Goal: Task Accomplishment & Management: Complete application form

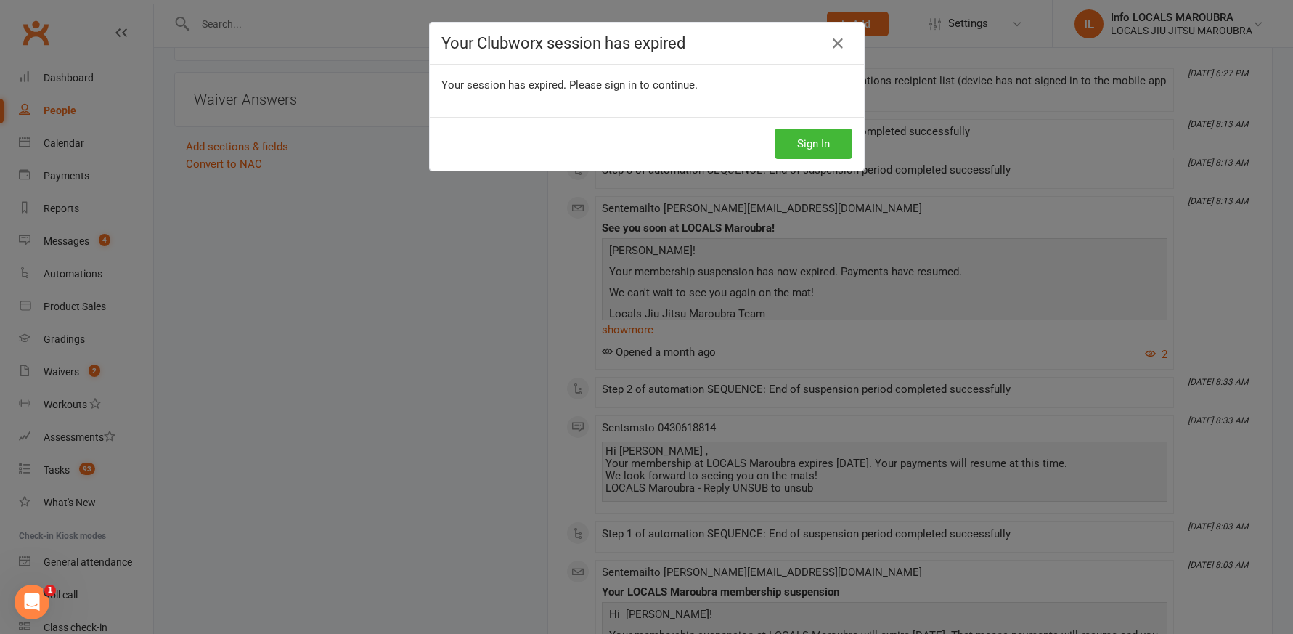
drag, startPoint x: 844, startPoint y: 94, endPoint x: 840, endPoint y: 119, distance: 25.8
click at [844, 94] on div "Your session has expired. Please sign in to continue." at bounding box center [647, 91] width 434 height 52
drag, startPoint x: 841, startPoint y: 140, endPoint x: 860, endPoint y: 144, distance: 19.9
click at [843, 141] on button "Sign In" at bounding box center [814, 144] width 78 height 30
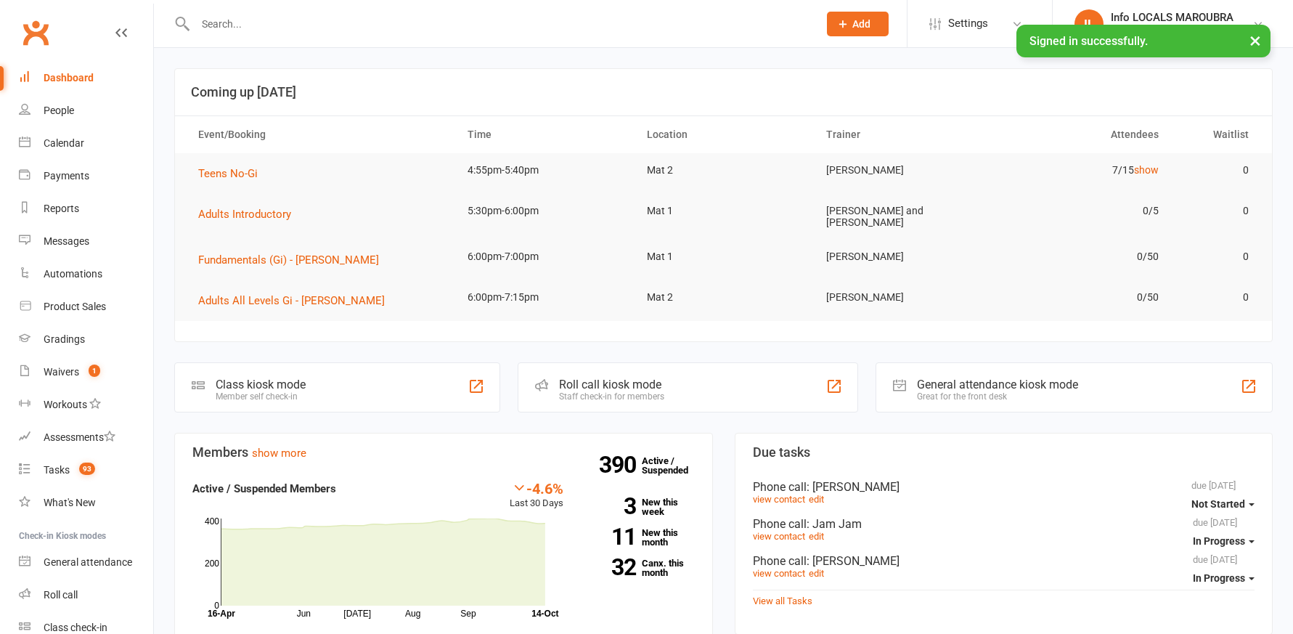
click at [250, 25] on input "text" at bounding box center [499, 24] width 617 height 20
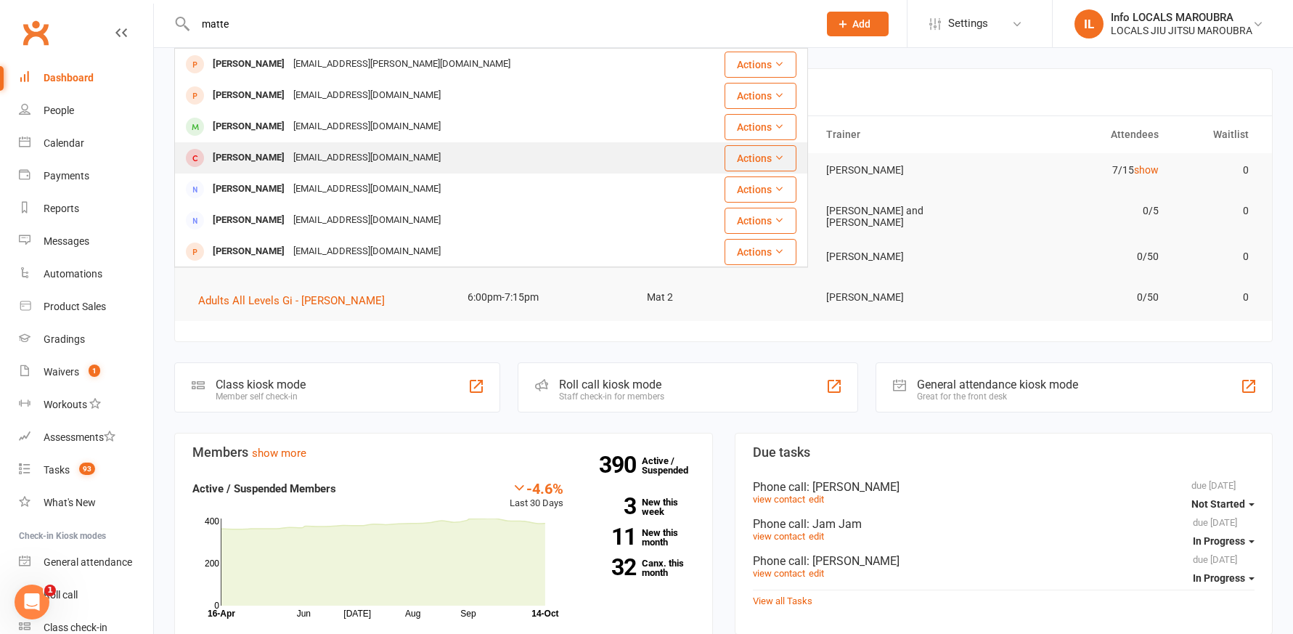
type input "matte"
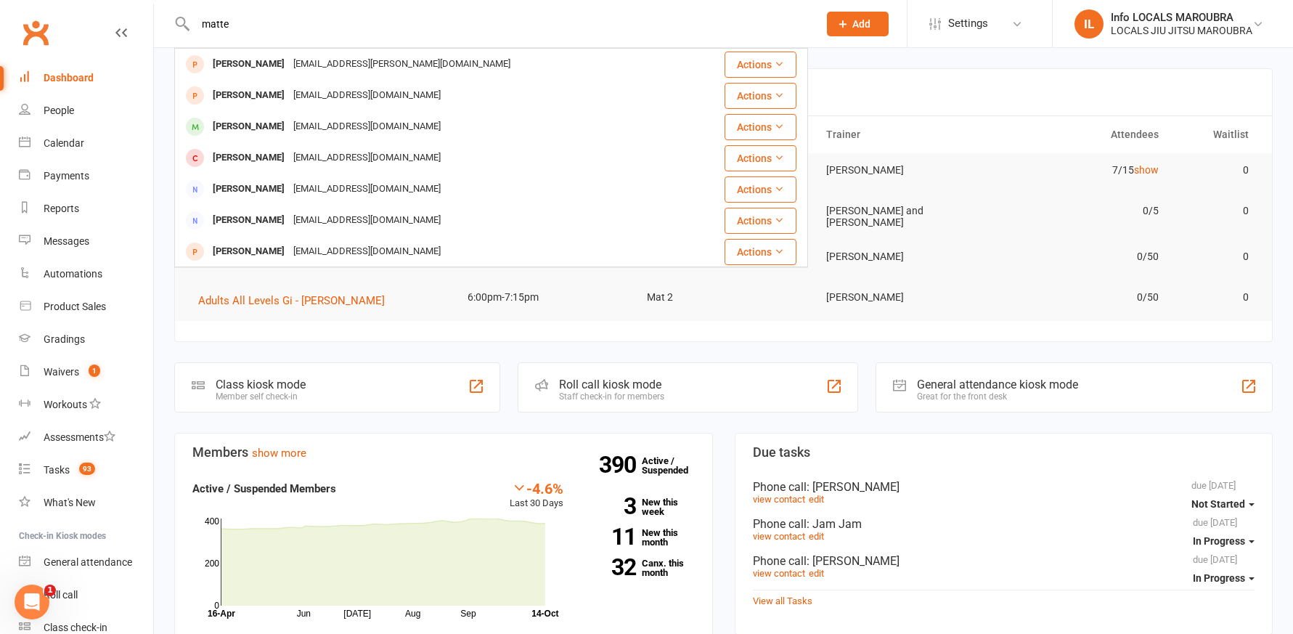
click at [252, 148] on div "Matteo Miranda" at bounding box center [248, 157] width 81 height 21
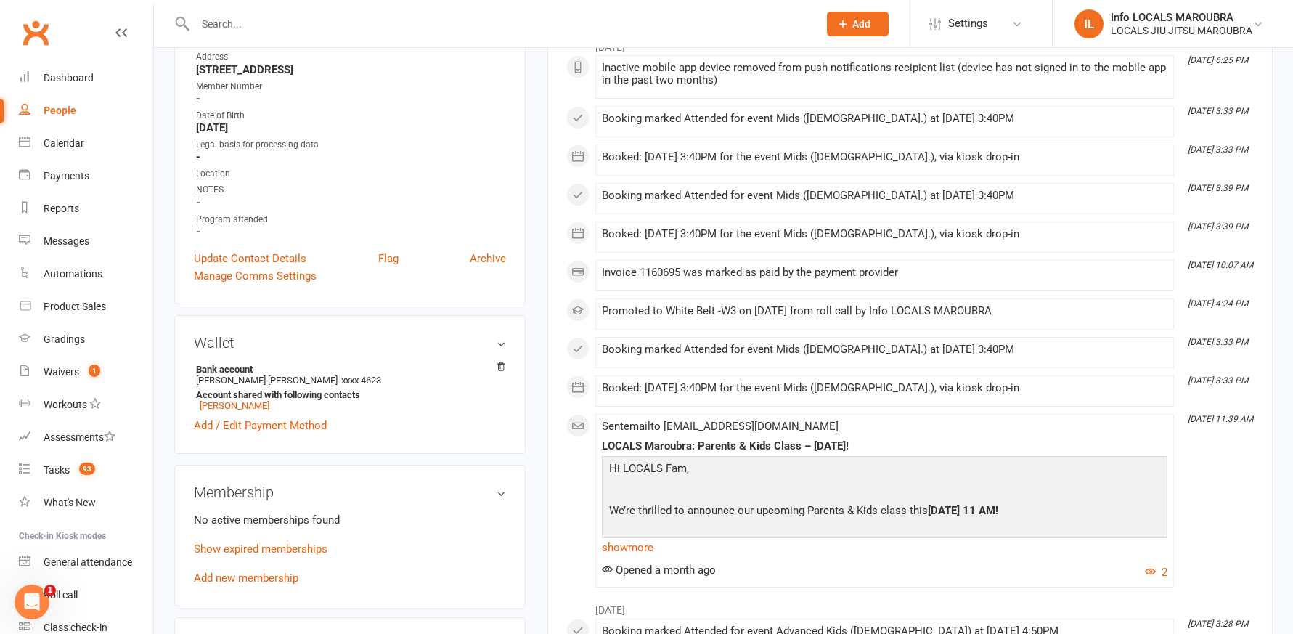
scroll to position [285, 0]
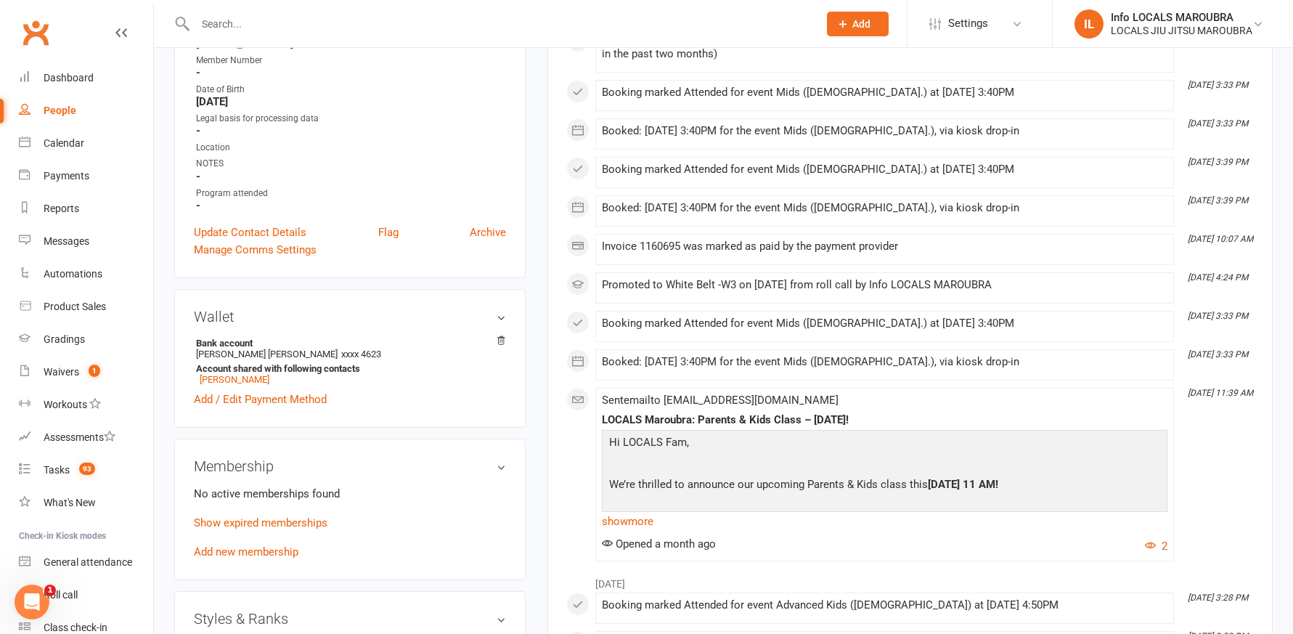
click at [271, 545] on link "Add new membership" at bounding box center [246, 551] width 105 height 13
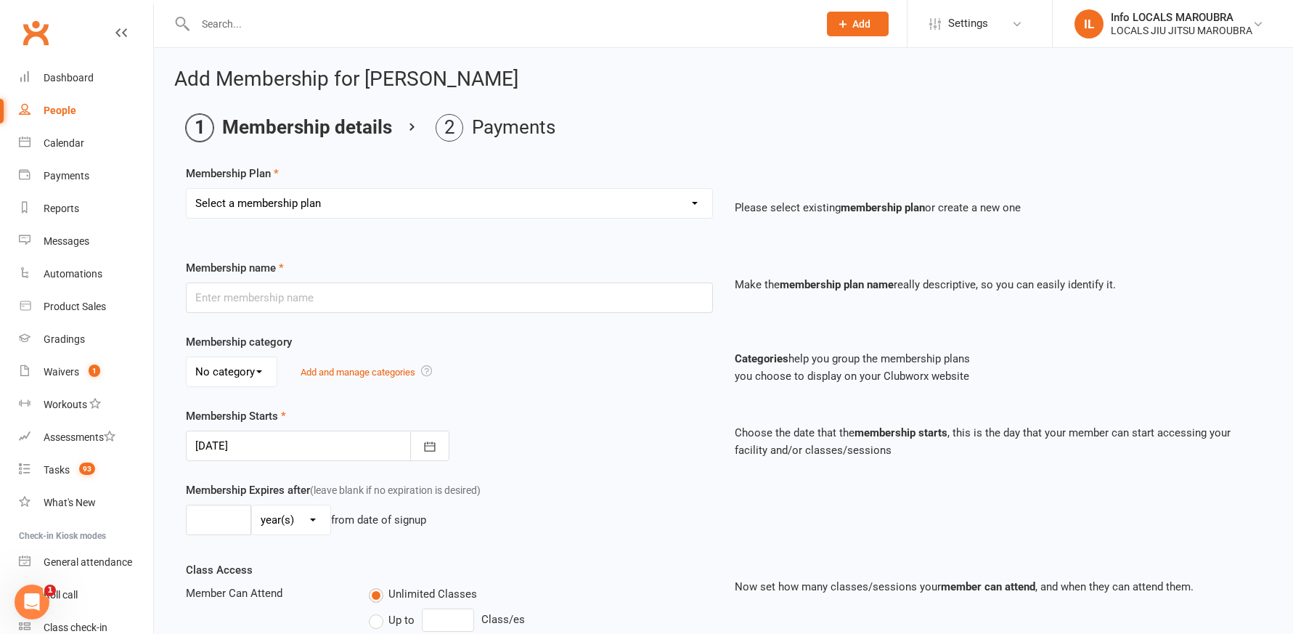
click at [388, 189] on select "Select a membership plan Create new Membership Plan ADULTS UNLIMITED ADULTS 2 X…" at bounding box center [450, 203] width 526 height 29
select select "4"
click at [187, 189] on select "Select a membership plan Create new Membership Plan ADULTS UNLIMITED ADULTS 2 X…" at bounding box center [450, 203] width 526 height 29
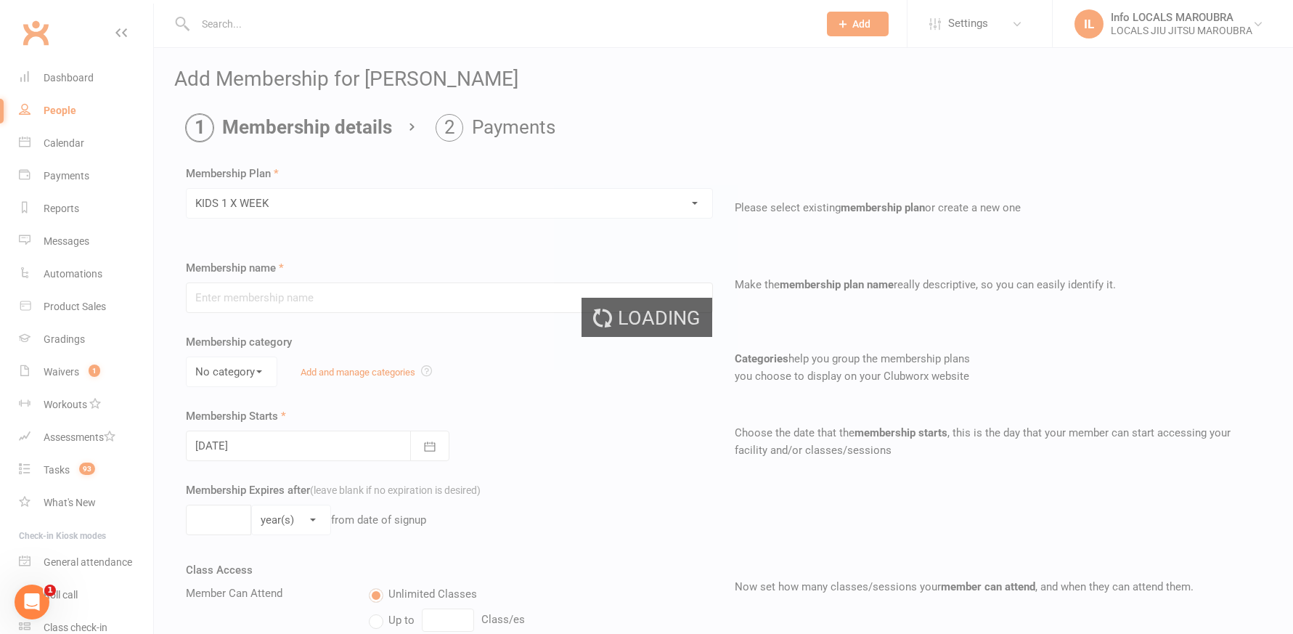
type input "KIDS 1 X WEEK"
select select "1"
type input "0"
type input "1"
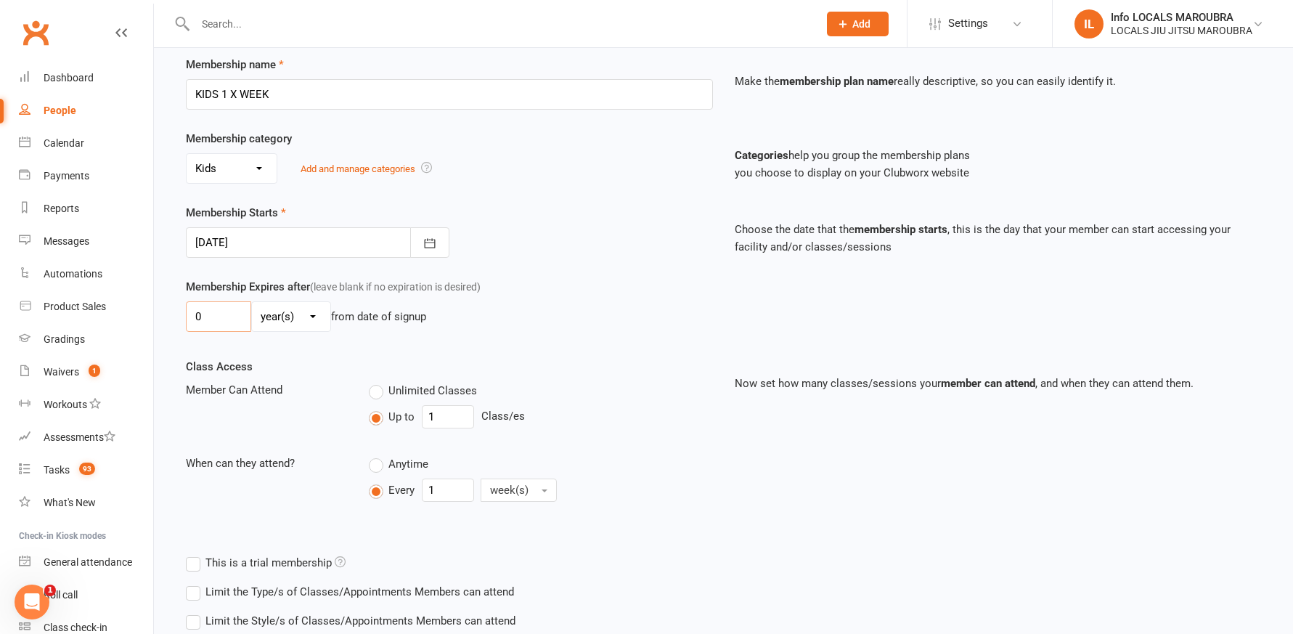
scroll to position [203, 0]
click at [220, 322] on input "0" at bounding box center [218, 317] width 65 height 30
click at [219, 320] on input "0" at bounding box center [218, 317] width 65 height 30
drag, startPoint x: 220, startPoint y: 320, endPoint x: 197, endPoint y: 318, distance: 22.6
click at [197, 318] on input "0" at bounding box center [218, 317] width 65 height 30
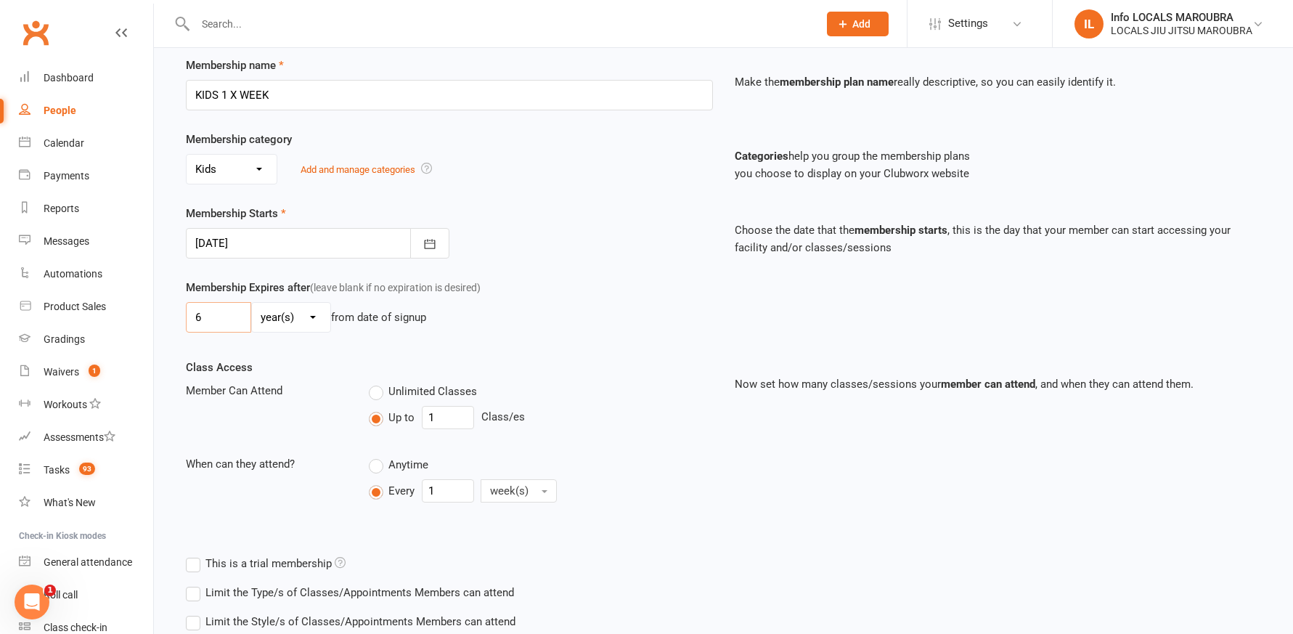
type input "6"
click at [275, 319] on select "day(s) week(s) month(s) year(s)" at bounding box center [291, 317] width 78 height 29
select select "2"
click at [252, 303] on select "day(s) week(s) month(s) year(s)" at bounding box center [291, 317] width 78 height 29
click at [497, 332] on div "6 day(s) week(s) month(s) year(s) from date of signup" at bounding box center [449, 317] width 527 height 30
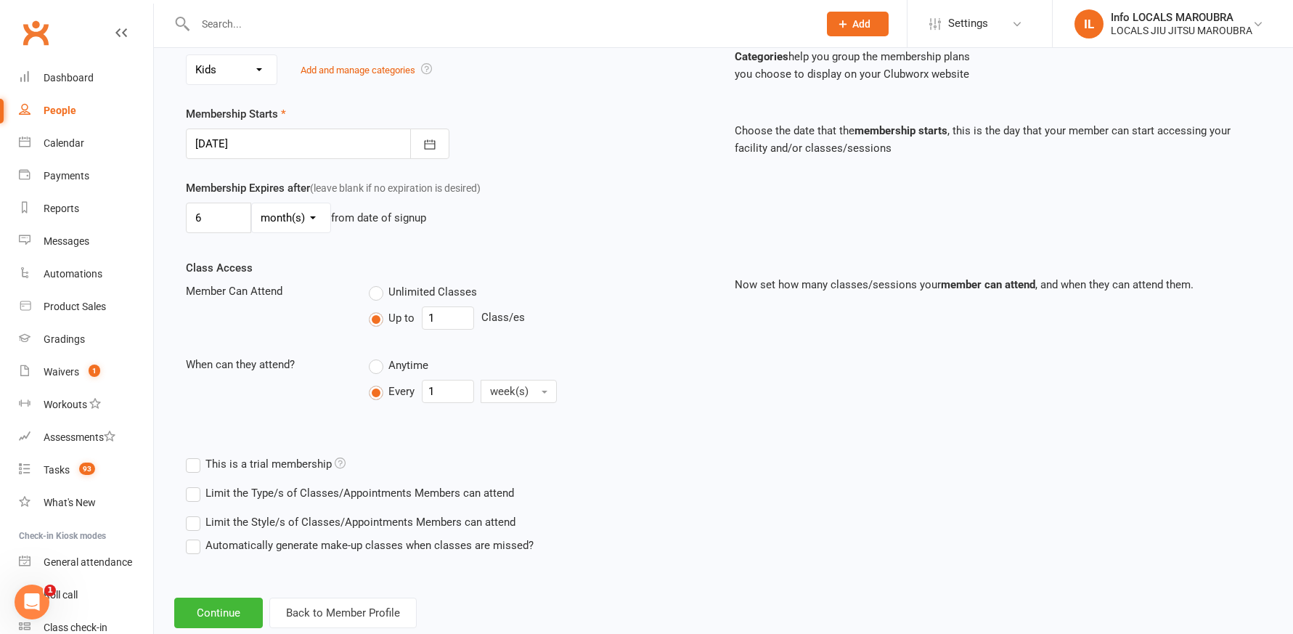
scroll to position [338, 0]
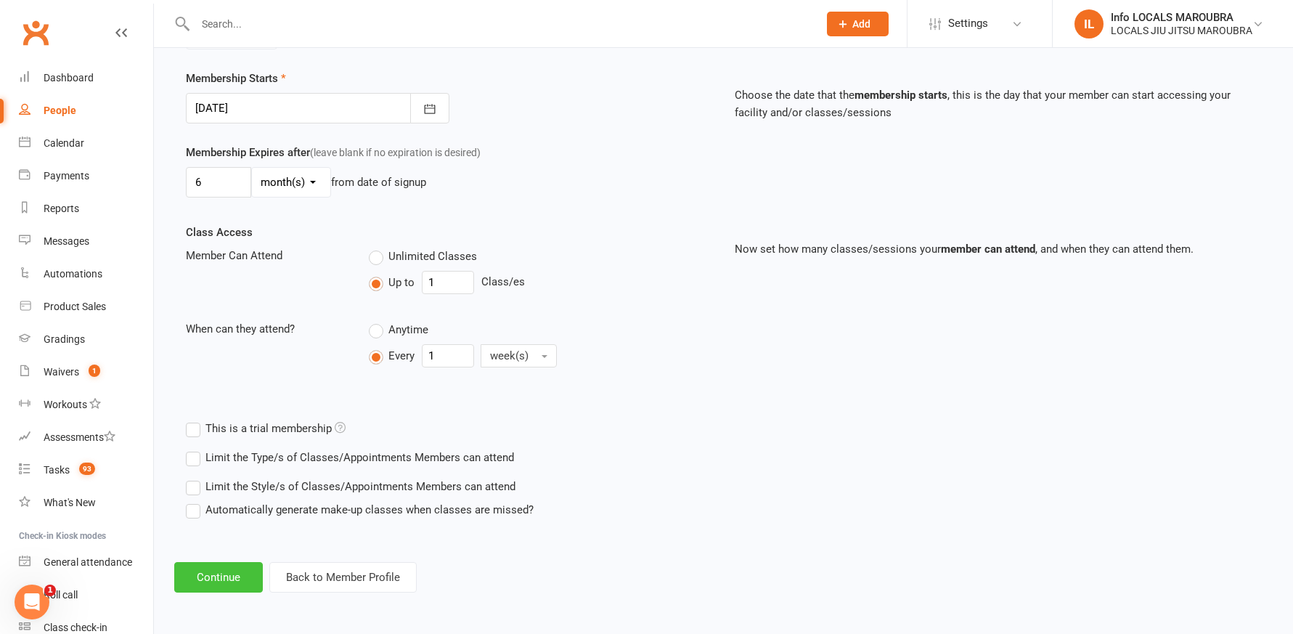
drag, startPoint x: 200, startPoint y: 571, endPoint x: 244, endPoint y: 540, distance: 54.2
click at [200, 571] on button "Continue" at bounding box center [218, 577] width 89 height 30
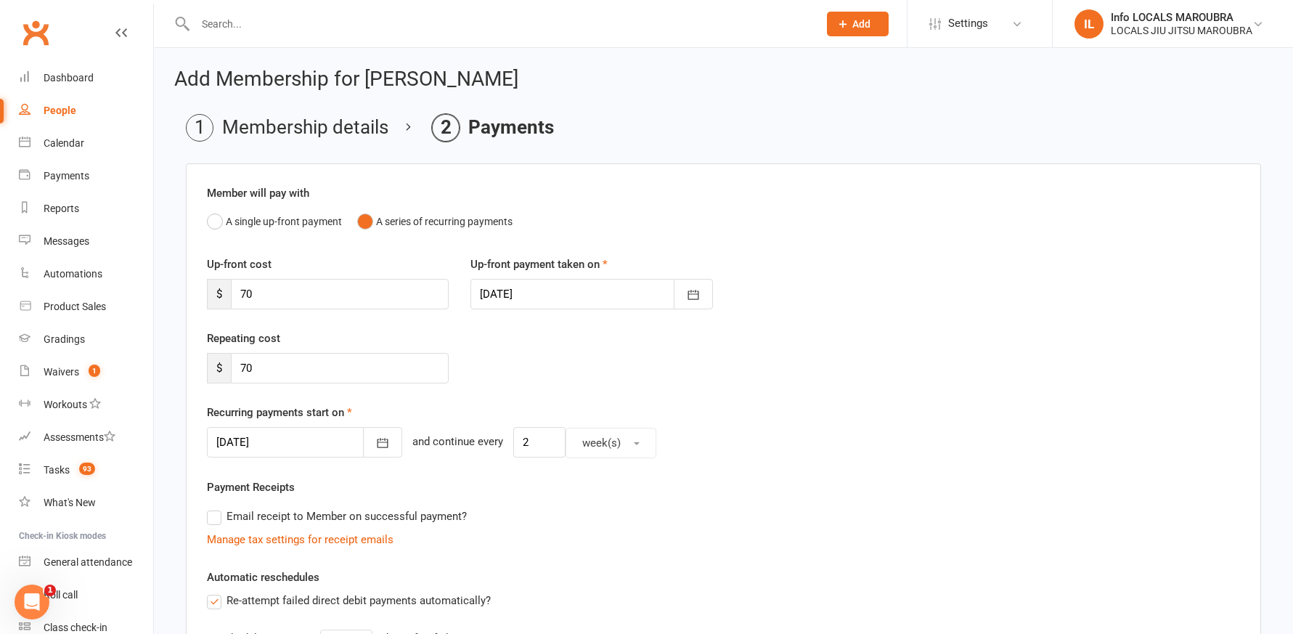
click at [304, 271] on div "Up-front cost $ 70" at bounding box center [328, 283] width 264 height 54
click at [303, 274] on div "Up-front cost $ 70" at bounding box center [328, 283] width 264 height 54
click at [672, 393] on div "Repeating cost $ 70" at bounding box center [723, 367] width 1055 height 74
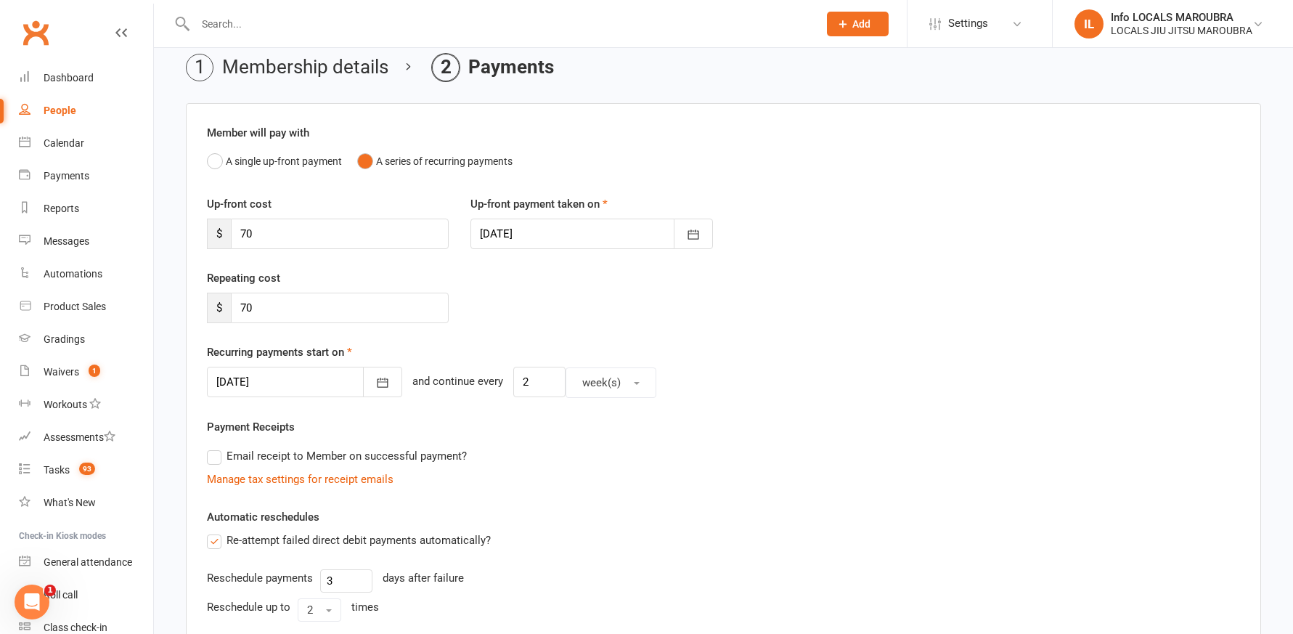
scroll to position [61, 0]
click at [341, 229] on input "70" at bounding box center [340, 233] width 218 height 30
drag, startPoint x: 338, startPoint y: 230, endPoint x: 192, endPoint y: 219, distance: 147.1
click at [192, 219] on div "Member will pay with A single up-front payment A series of recurring payments U…" at bounding box center [723, 490] width 1075 height 777
type input "0"
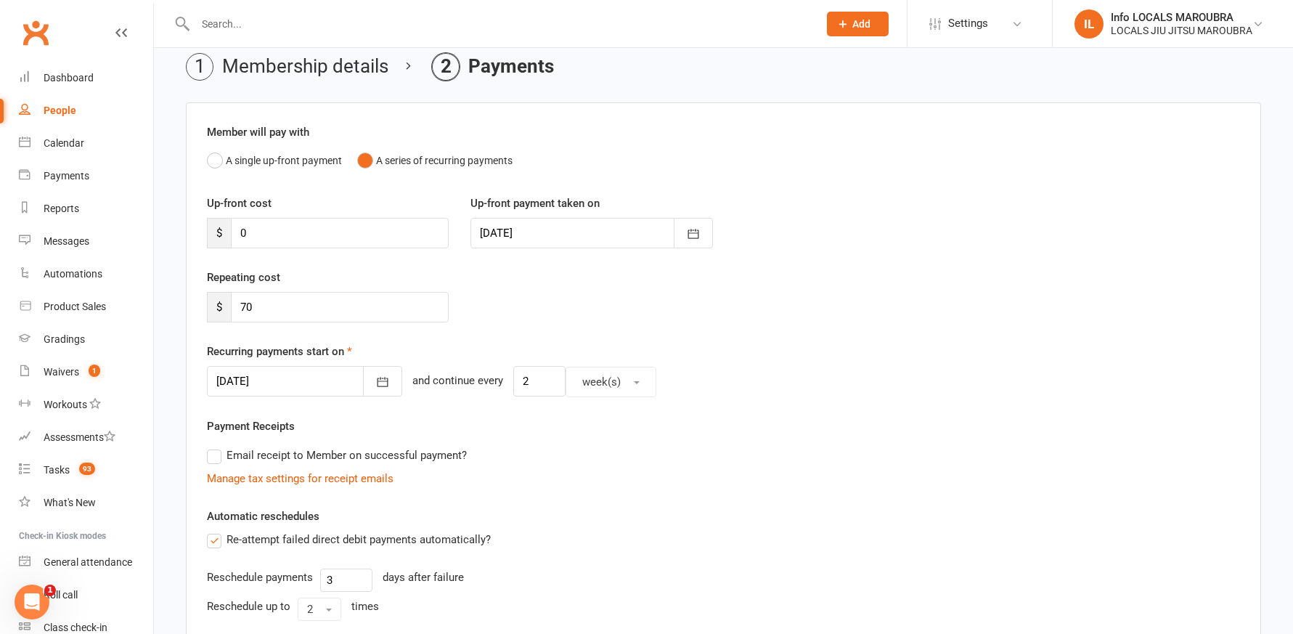
drag, startPoint x: 1024, startPoint y: 293, endPoint x: 1075, endPoint y: 1, distance: 296.2
click at [1027, 272] on div "Repeating cost $ 70" at bounding box center [723, 306] width 1055 height 74
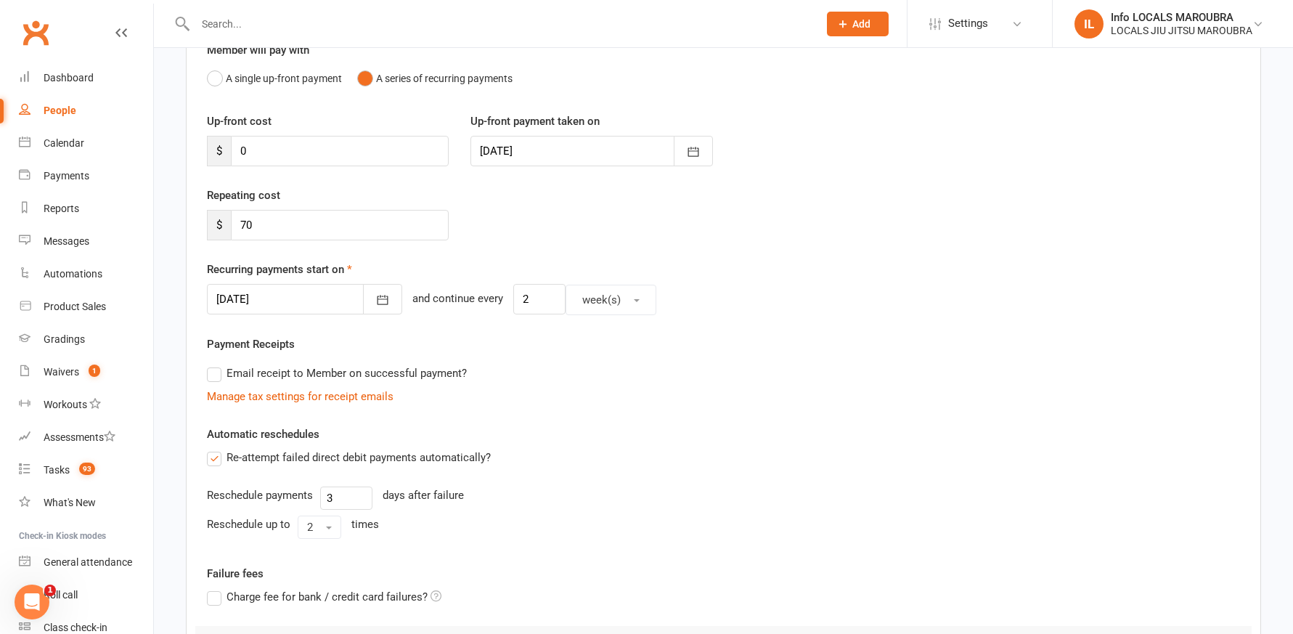
scroll to position [142, 0]
click at [310, 217] on input "70" at bounding box center [340, 226] width 218 height 30
click at [311, 222] on input "70" at bounding box center [340, 226] width 218 height 30
drag, startPoint x: 302, startPoint y: 225, endPoint x: 218, endPoint y: 227, distance: 84.2
click at [218, 227] on div "$ 70" at bounding box center [328, 226] width 242 height 30
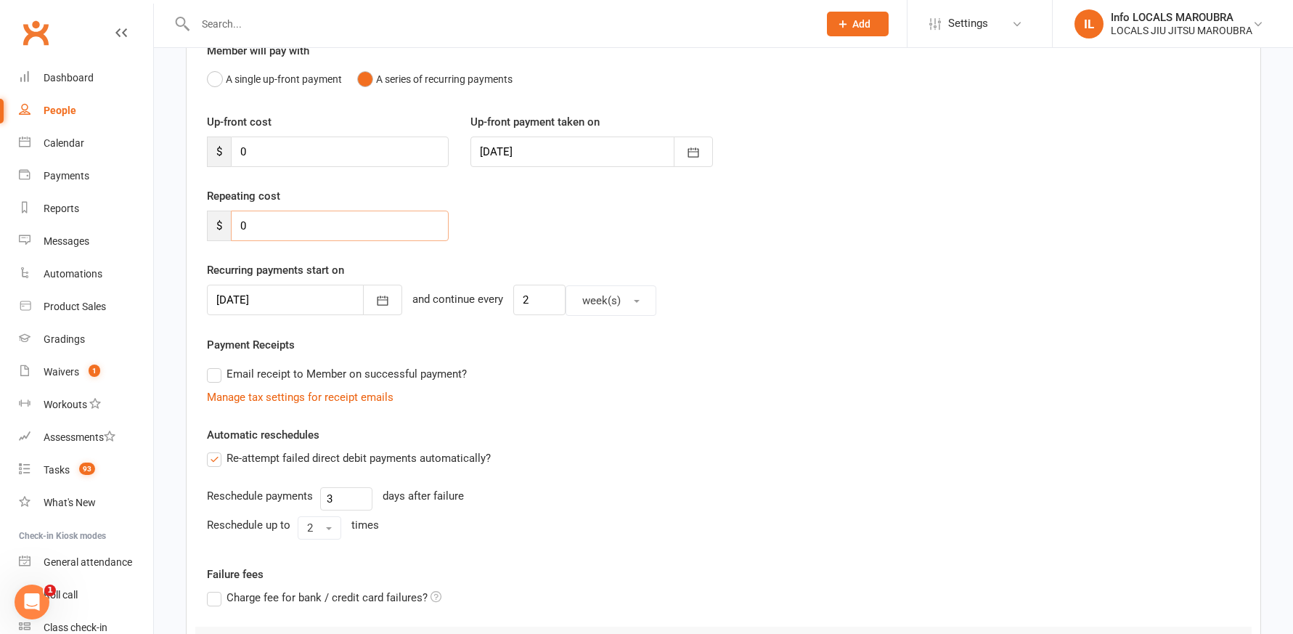
type input "0"
click at [582, 253] on div "Repeating cost $ 0" at bounding box center [723, 224] width 1055 height 74
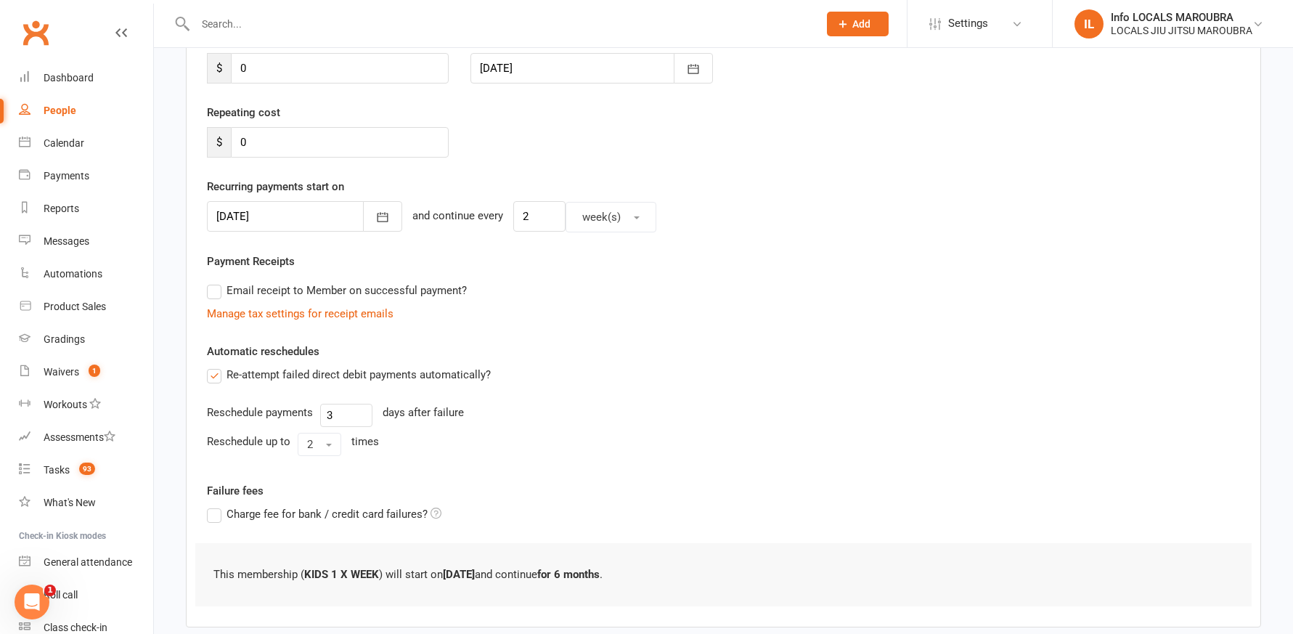
scroll to position [306, 0]
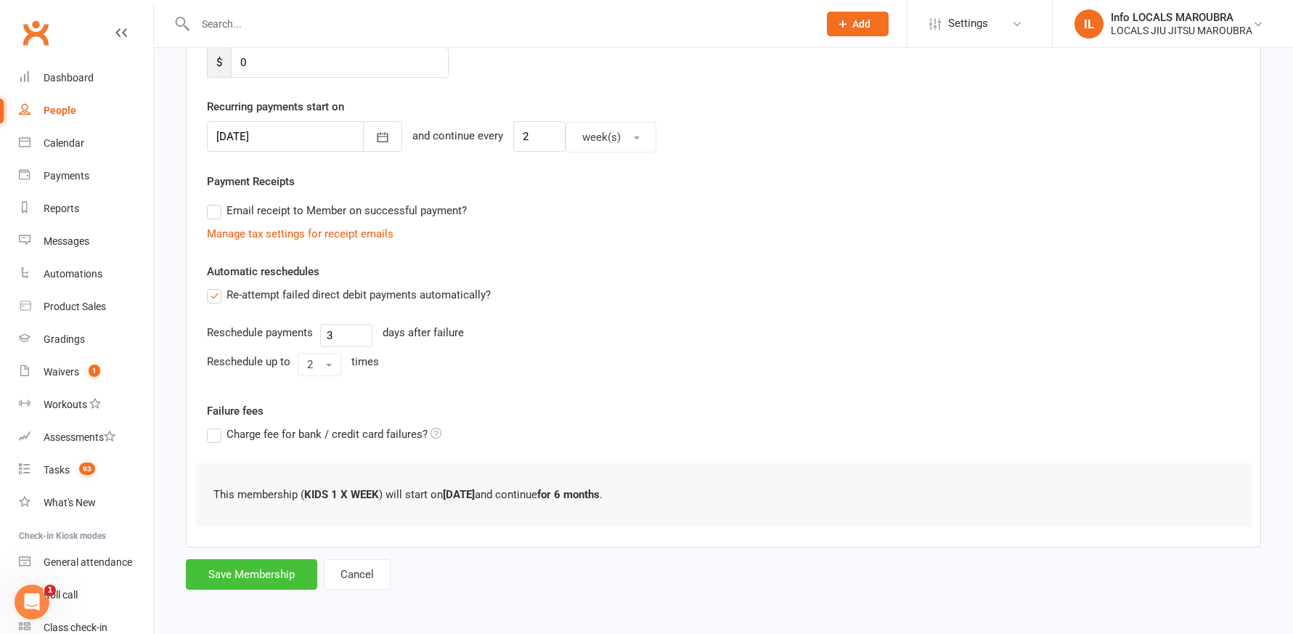
click at [245, 571] on button "Save Membership" at bounding box center [251, 574] width 131 height 30
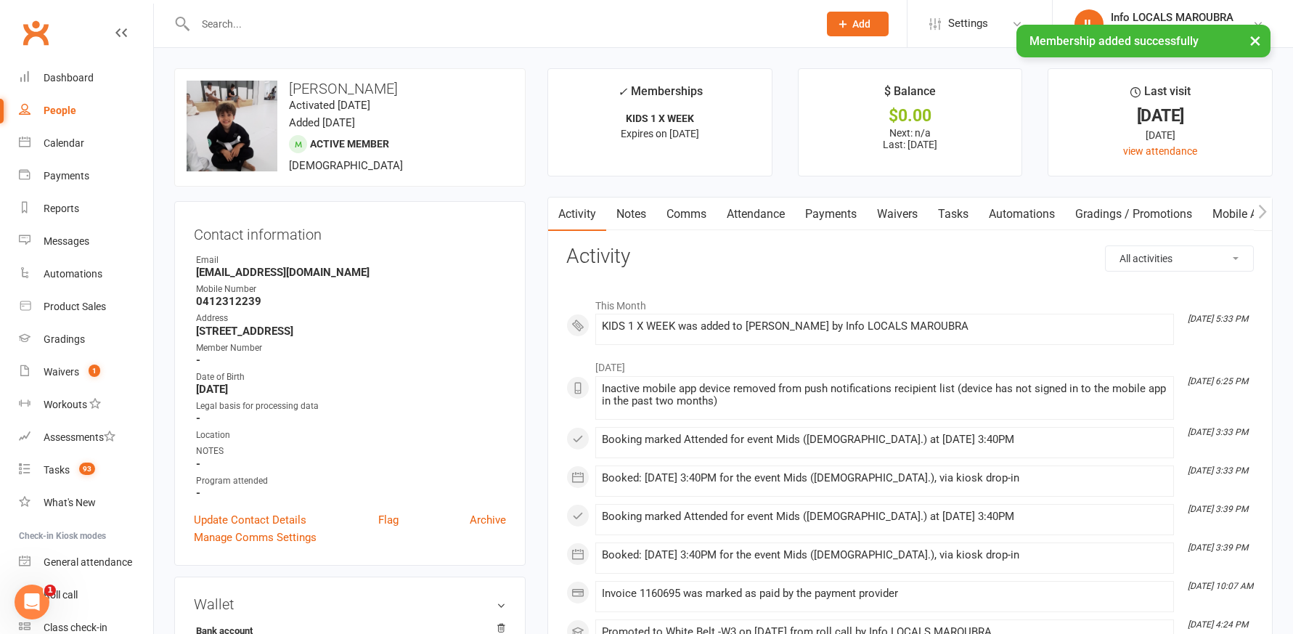
drag, startPoint x: 764, startPoint y: 210, endPoint x: 800, endPoint y: 239, distance: 45.9
click at [764, 209] on link "Attendance" at bounding box center [756, 213] width 78 height 33
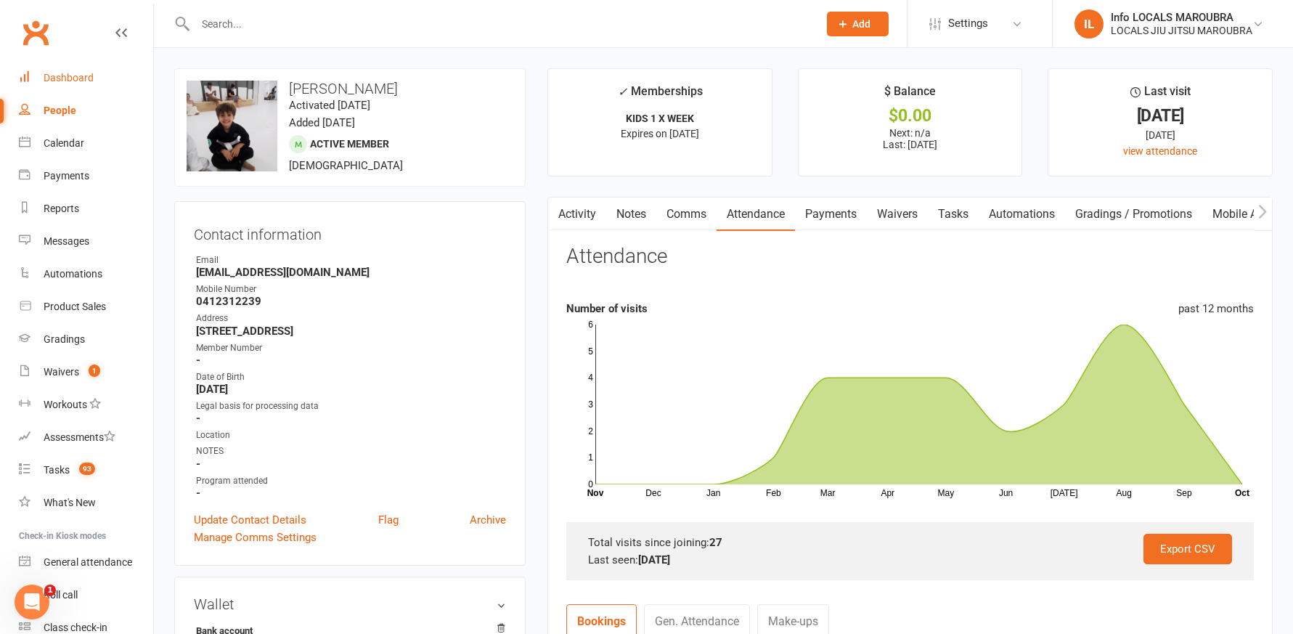
click at [102, 81] on link "Dashboard" at bounding box center [86, 78] width 134 height 33
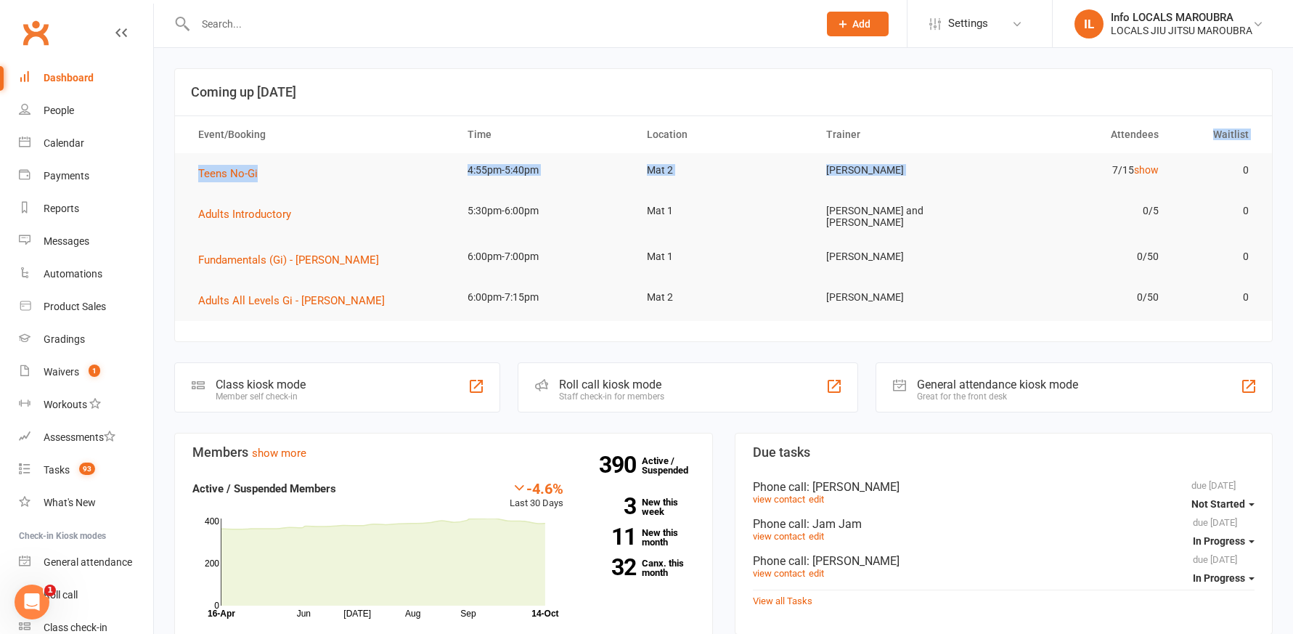
click at [1137, 157] on table "Event/Booking Time Location Trainer Attendees Waitlist Teens No-Gi 4:55pm-5:40p…" at bounding box center [723, 217] width 1097 height 205
drag, startPoint x: 1133, startPoint y: 160, endPoint x: 1133, endPoint y: 167, distance: 7.3
click at [1133, 162] on td "7/15 show" at bounding box center [1081, 170] width 179 height 34
click at [1135, 168] on td "7/15 show" at bounding box center [1081, 170] width 179 height 34
click at [1134, 174] on link "show" at bounding box center [1146, 170] width 25 height 12
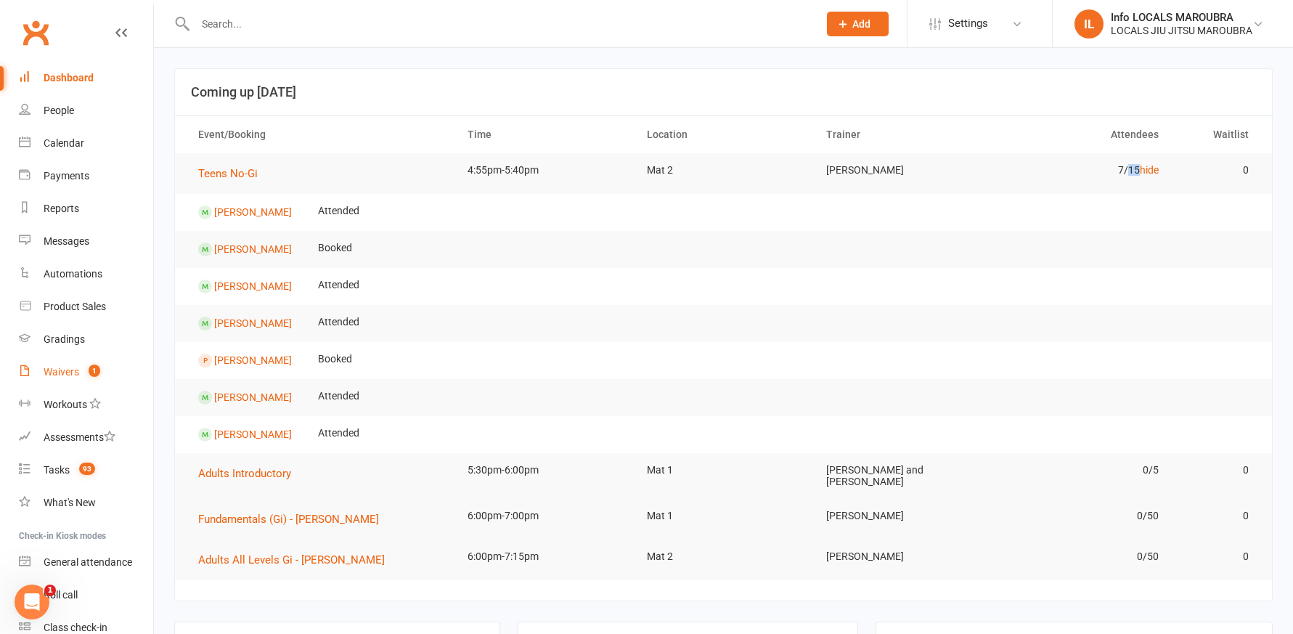
click at [87, 364] on link "Waivers 1" at bounding box center [86, 372] width 134 height 33
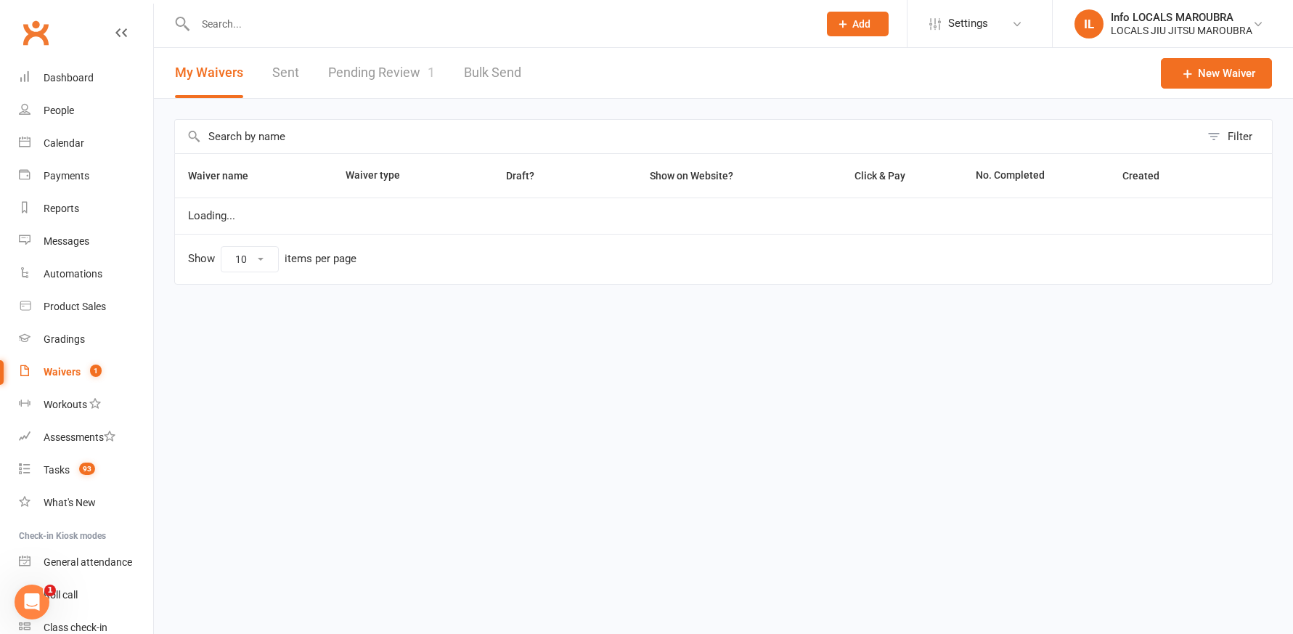
select select "25"
click at [393, 76] on link "Pending Review 1" at bounding box center [381, 73] width 107 height 50
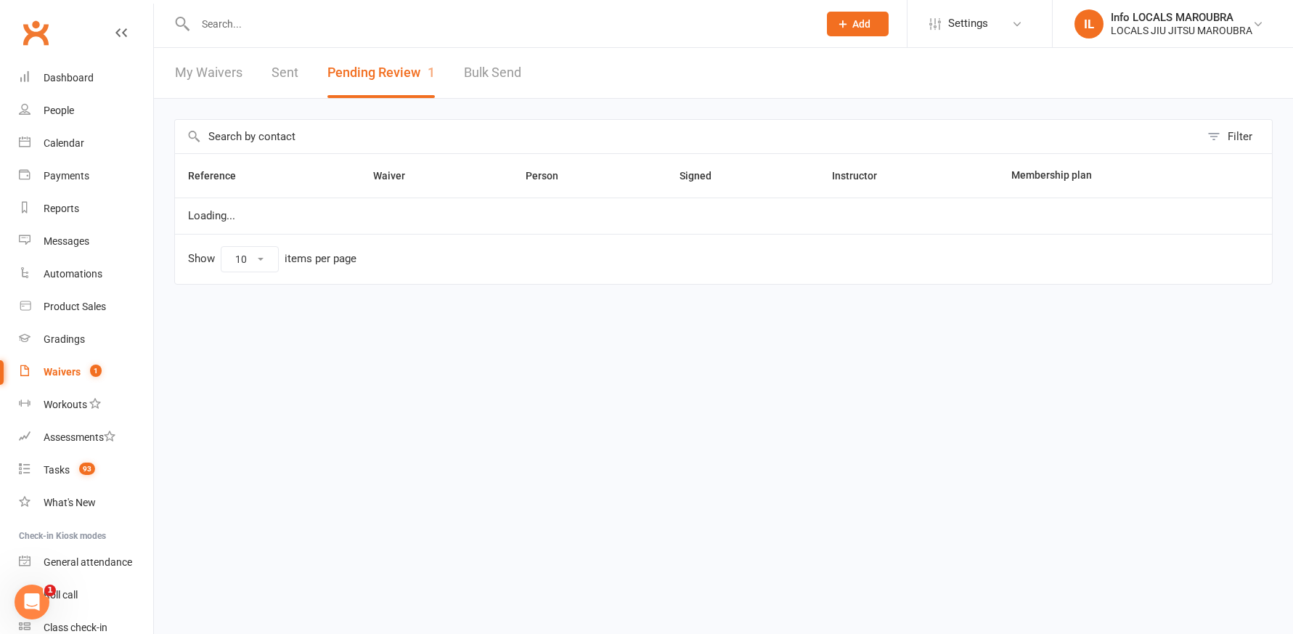
select select "25"
